Goal: Task Accomplishment & Management: Use online tool/utility

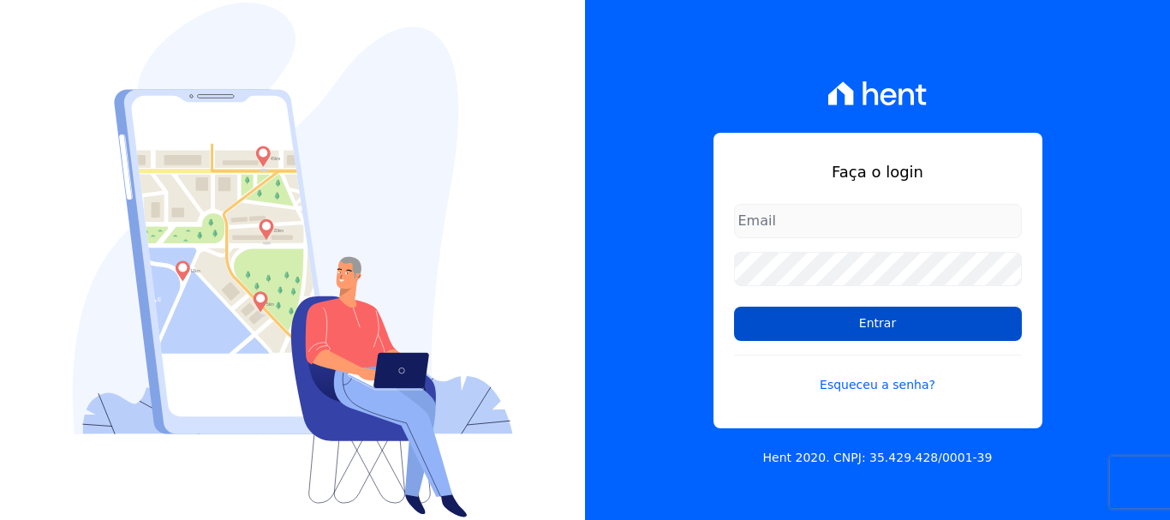
type input "[EMAIL_ADDRESS][DOMAIN_NAME]"
click at [882, 314] on input "Entrar" at bounding box center [878, 324] width 288 height 34
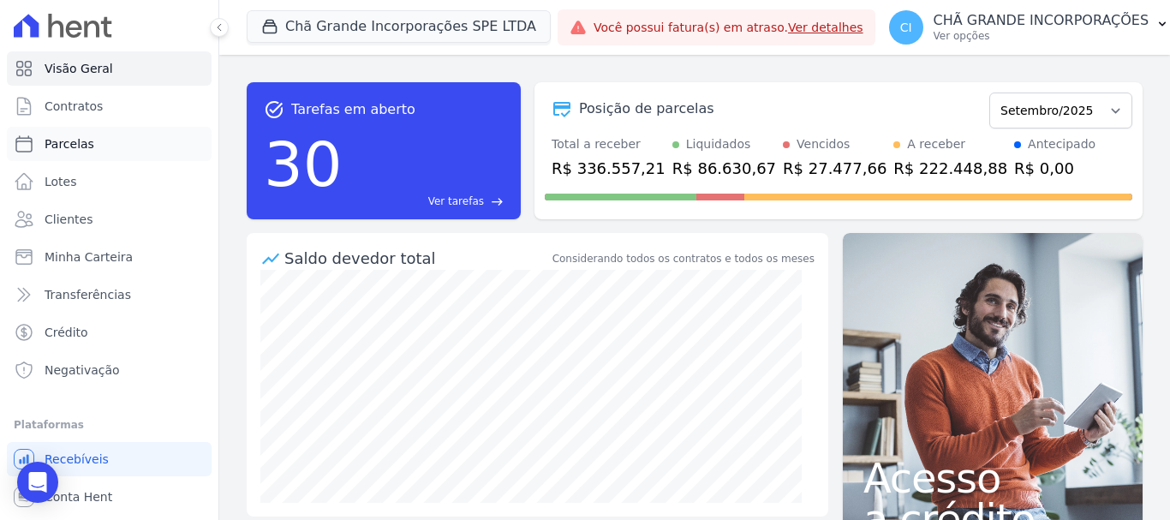
click at [79, 147] on span "Parcelas" at bounding box center [70, 143] width 50 height 17
select select
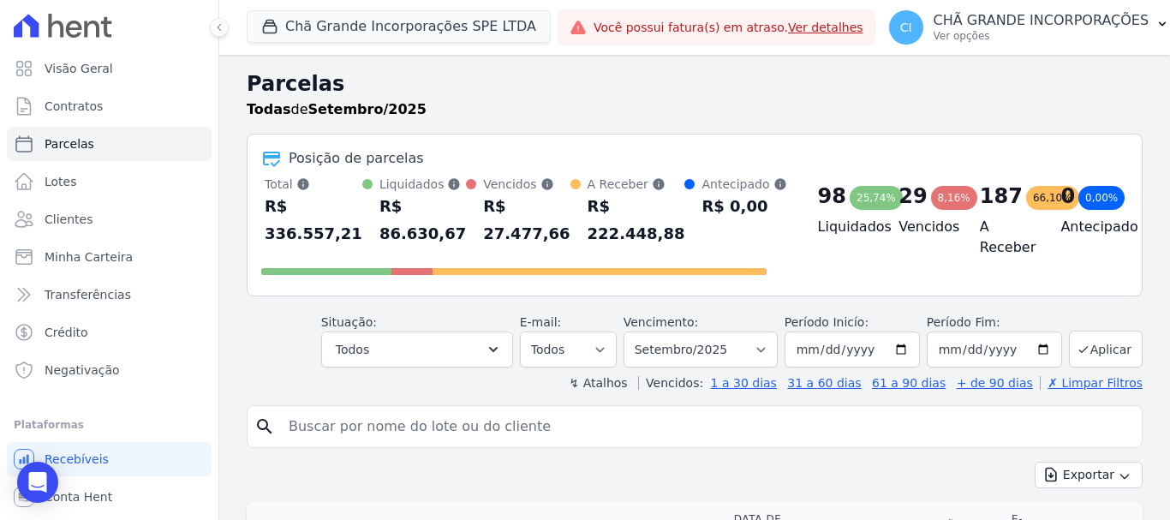
click at [440, 422] on input "search" at bounding box center [706, 427] width 857 height 34
type input "[PERSON_NAME]"
select select
